Goal: Task Accomplishment & Management: Manage account settings

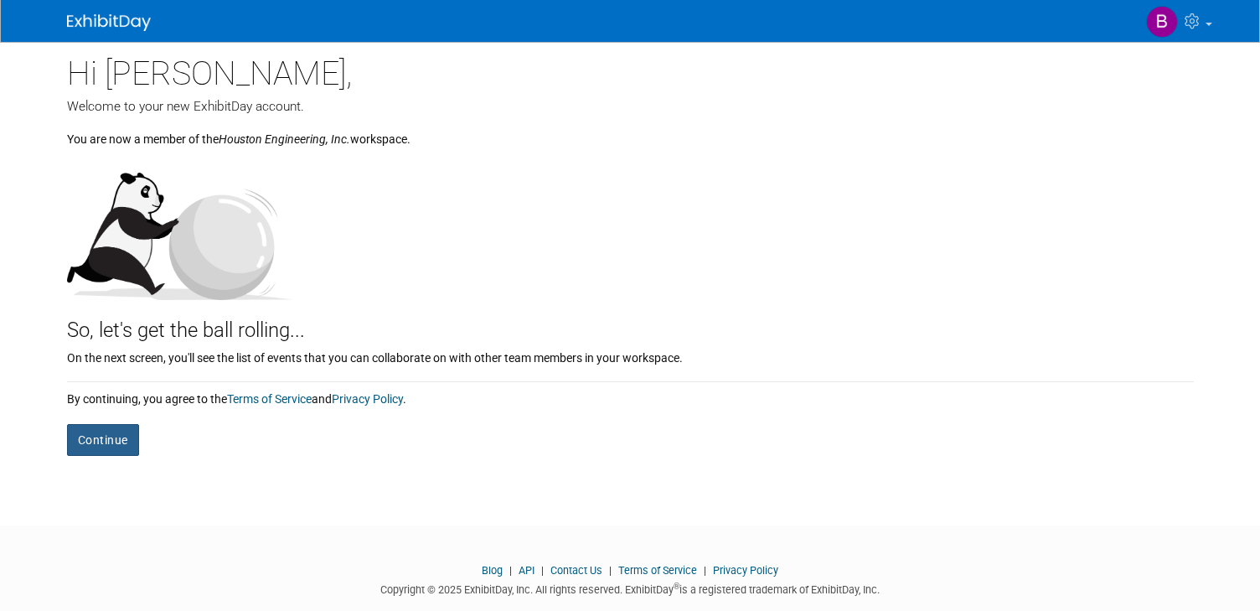
click at [121, 439] on button "Continue" at bounding box center [103, 440] width 72 height 32
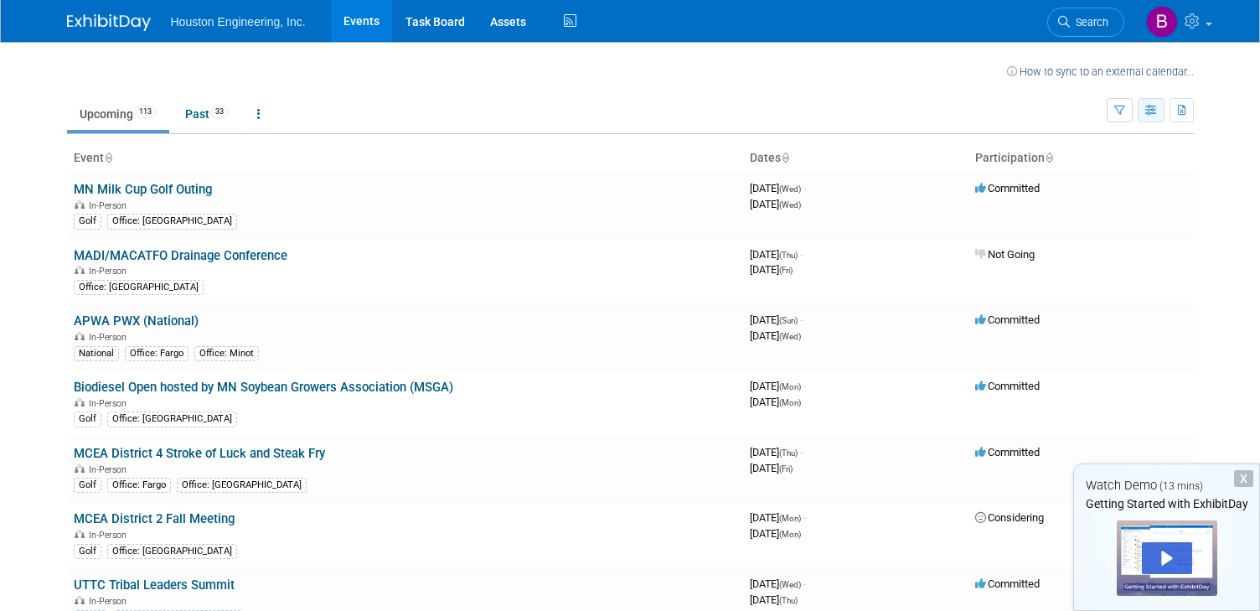
click at [1143, 114] on button "button" at bounding box center [1151, 110] width 27 height 24
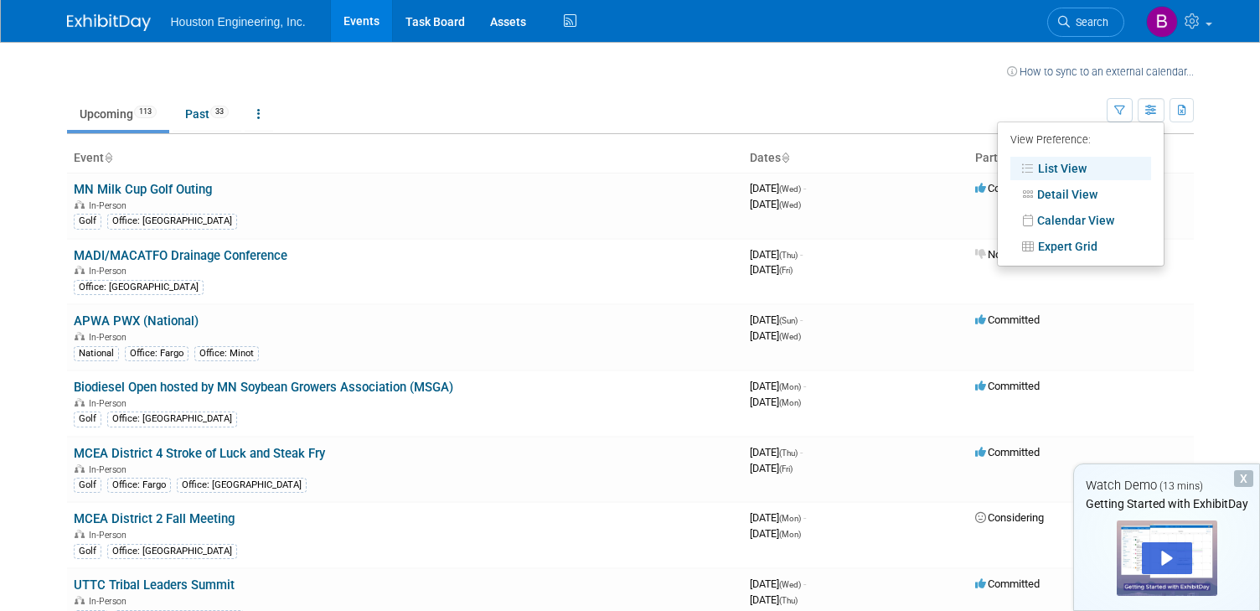
drag, startPoint x: 985, startPoint y: 97, endPoint x: 1060, endPoint y: 97, distance: 75.4
click at [985, 97] on ul "Upcoming 113 Past 33 All Events 146 Past and Upcoming Grouped Annually Events g…" at bounding box center [587, 115] width 1040 height 38
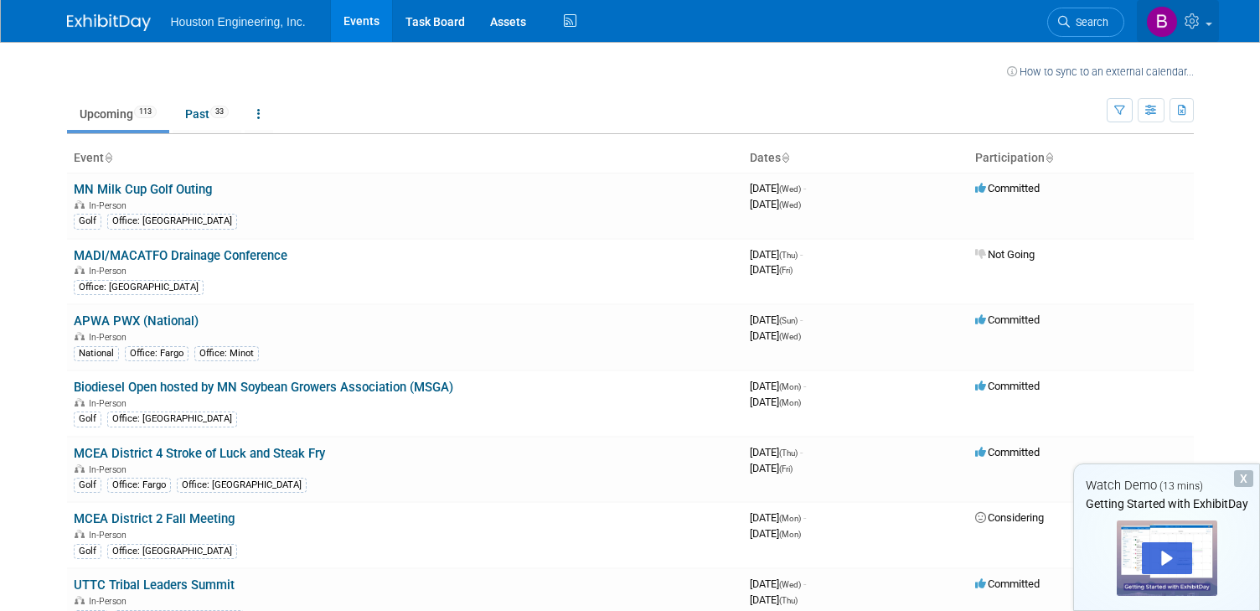
click at [1205, 24] on span at bounding box center [1208, 24] width 7 height 3
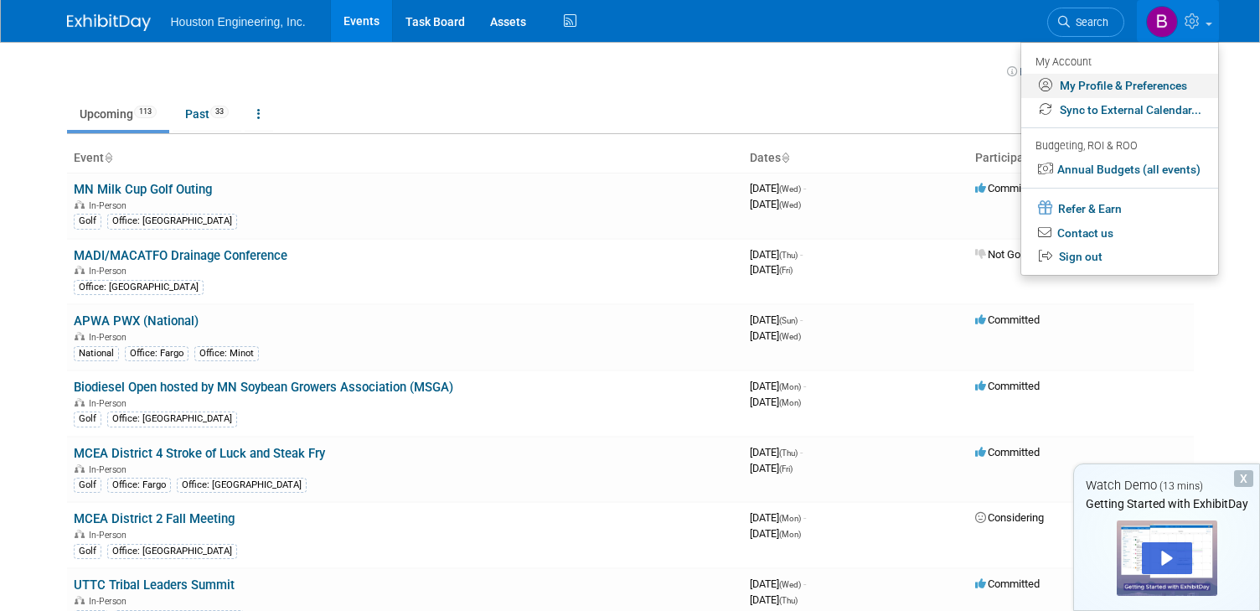
click at [1096, 84] on link "My Profile & Preferences" at bounding box center [1119, 86] width 197 height 24
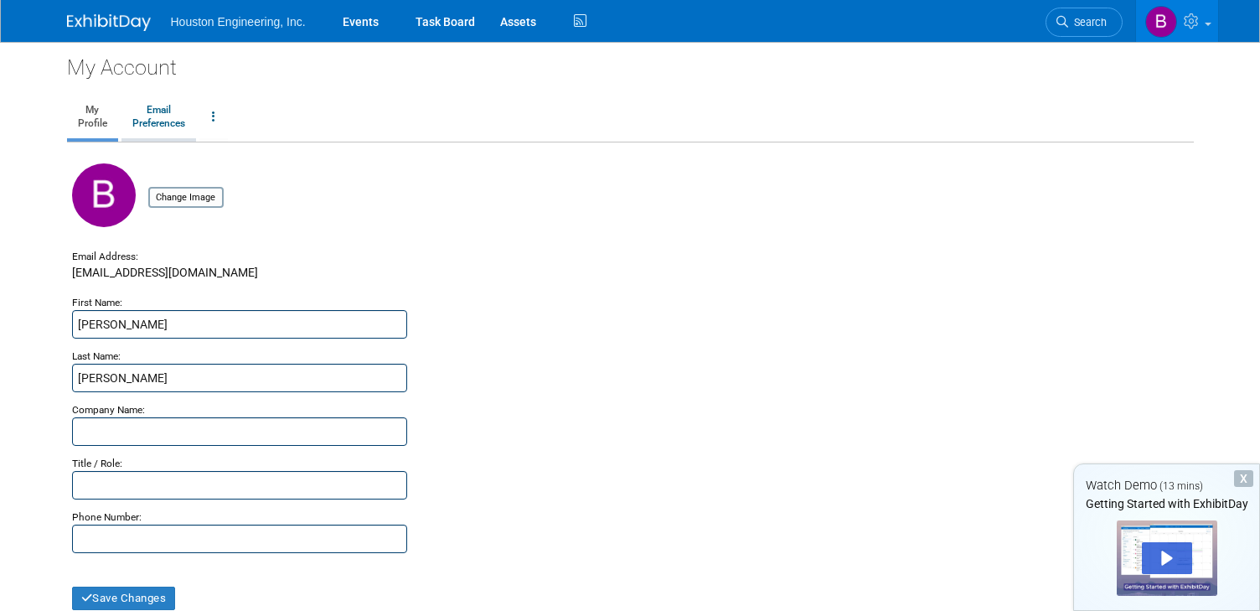
click at [165, 116] on link "Email Preferences" at bounding box center [158, 117] width 75 height 42
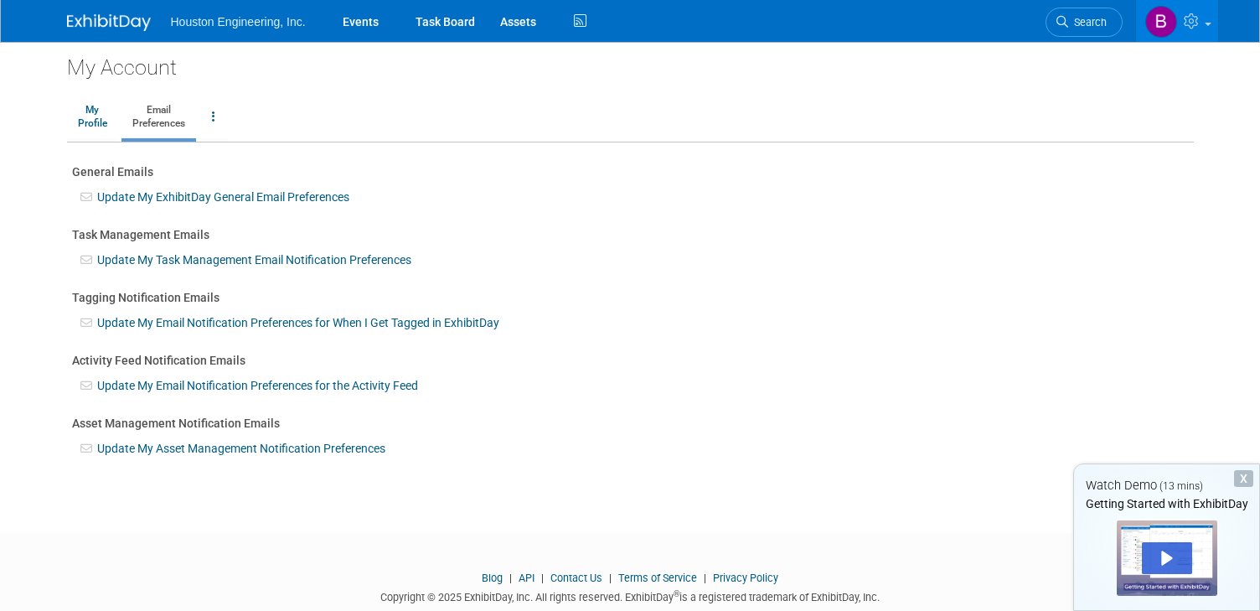
click at [230, 384] on link "Update My Email Notification Preferences for the Activity Feed" at bounding box center [257, 385] width 321 height 13
click at [276, 198] on link "Update My ExhibitDay General Email Preferences" at bounding box center [223, 196] width 252 height 13
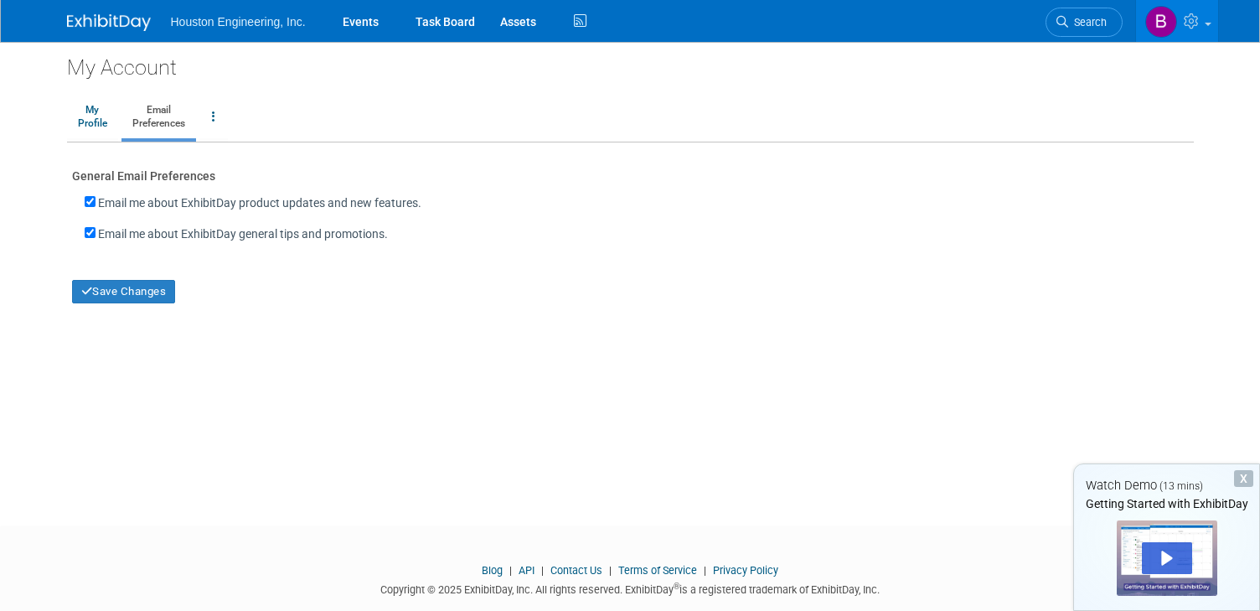
click at [206, 204] on label "Email me about ExhibitDay product updates and new features." at bounding box center [259, 202] width 323 height 17
click at [95, 204] on input "Email me about ExhibitDay product updates and new features." at bounding box center [90, 201] width 11 height 11
checkbox input "false"
click at [167, 236] on label "Email me about ExhibitDay general tips and promotions." at bounding box center [243, 233] width 290 height 17
click at [95, 236] on input "Email me about ExhibitDay general tips and promotions." at bounding box center [90, 232] width 11 height 11
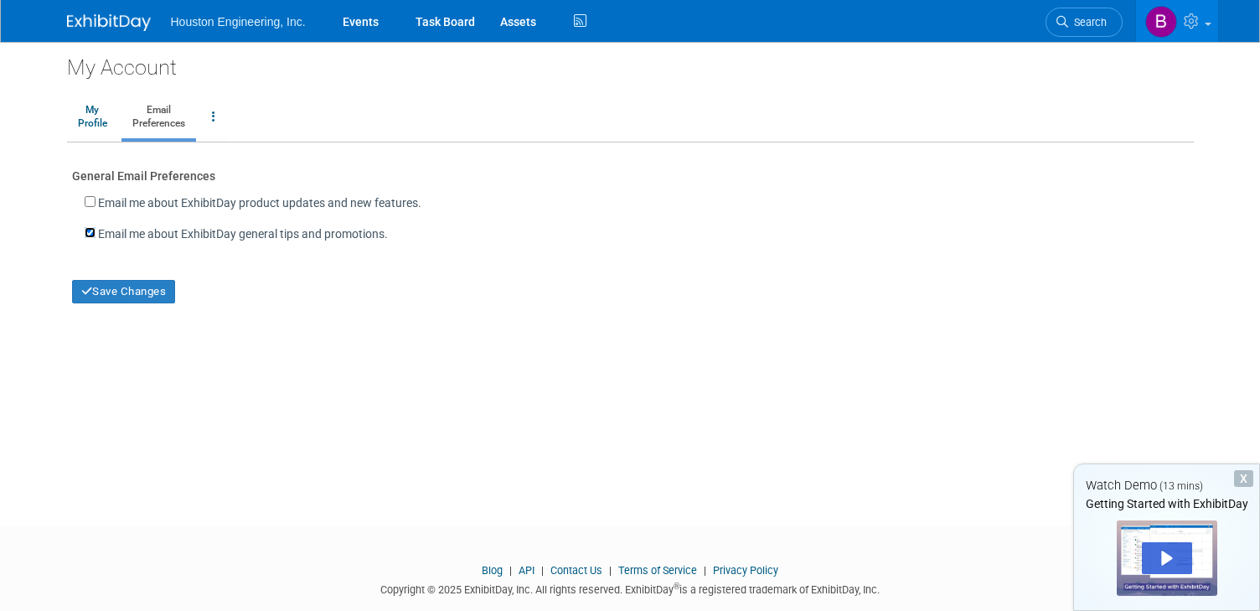
checkbox input "false"
click at [147, 286] on button "Save Changes" at bounding box center [124, 291] width 104 height 23
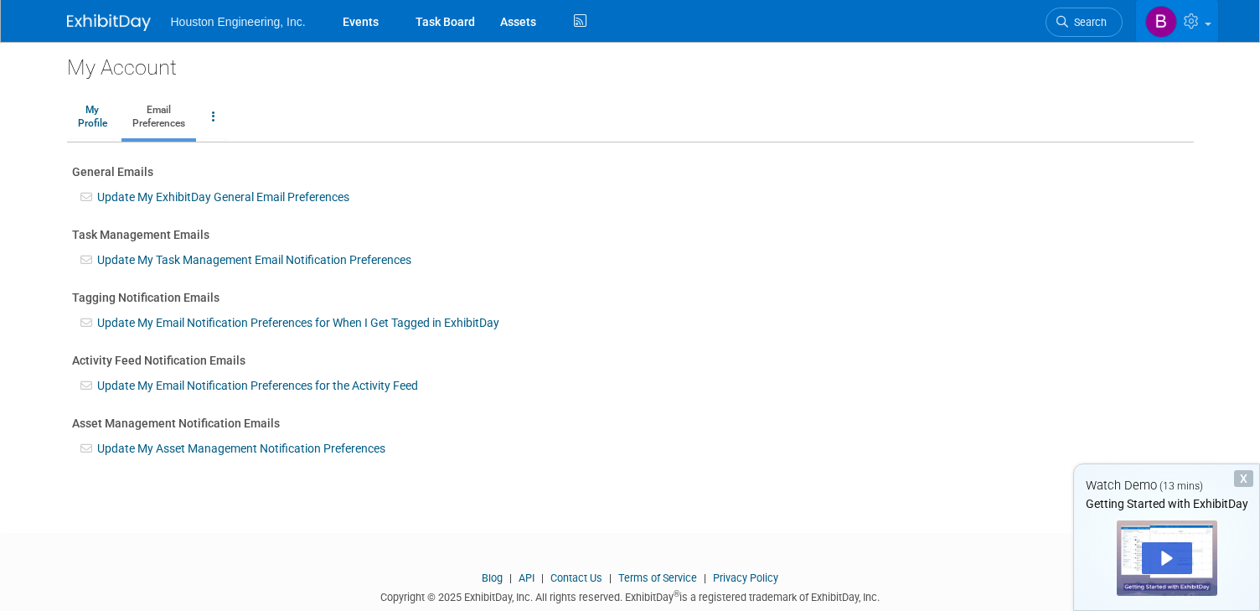
click at [1207, 20] on link at bounding box center [1177, 21] width 82 height 42
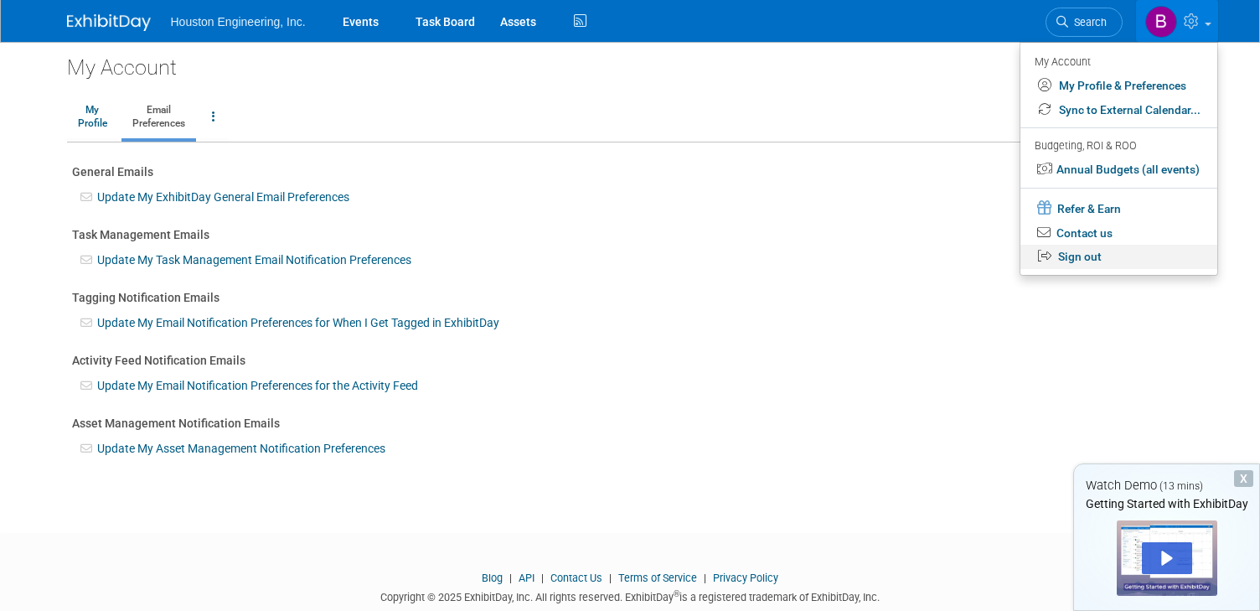
click at [1084, 259] on link "Sign out" at bounding box center [1118, 257] width 197 height 24
